Goal: Task Accomplishment & Management: Manage account settings

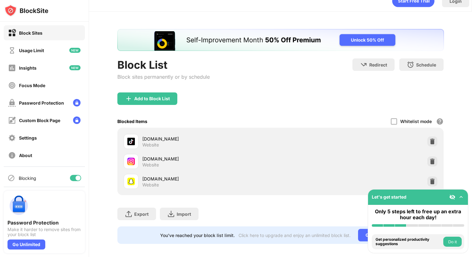
scroll to position [11, 0]
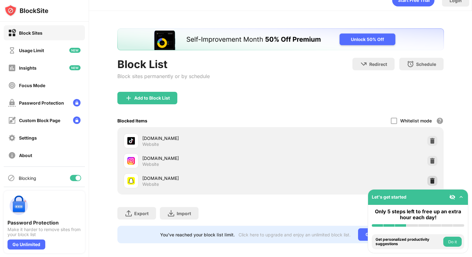
click at [429, 183] on div at bounding box center [433, 181] width 10 height 10
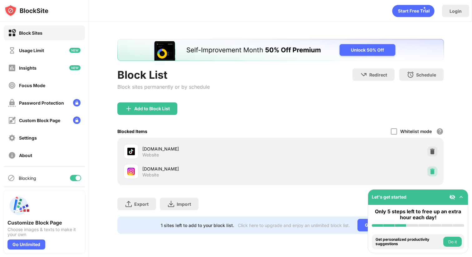
click at [431, 173] on img at bounding box center [433, 171] width 6 height 6
